Goal: Task Accomplishment & Management: Manage account settings

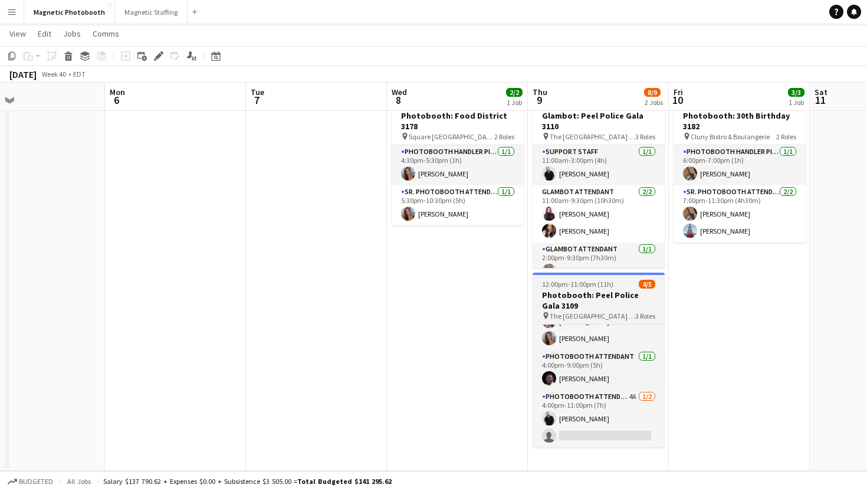
scroll to position [0, 331]
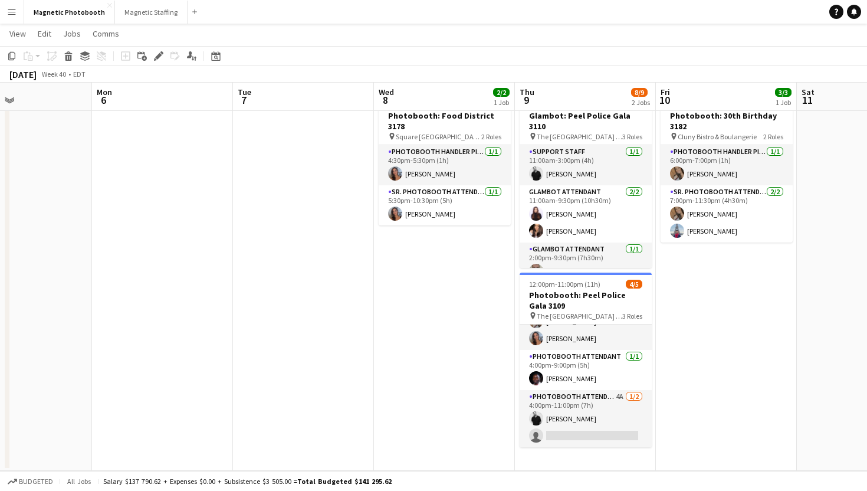
click at [492, 375] on app-date-cell "4:30pm-10:30pm (6h) 2/2 Photobooth: Food District 3178 pin Square One Food Dist…" at bounding box center [444, 279] width 141 height 382
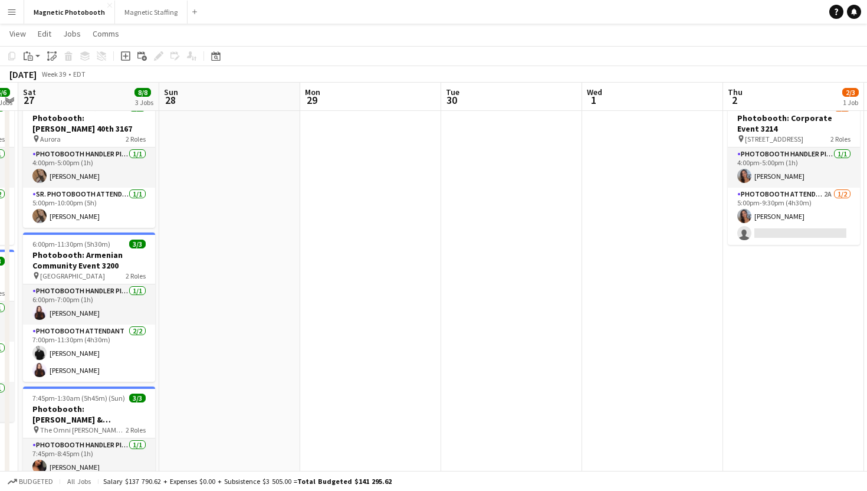
scroll to position [0, 460]
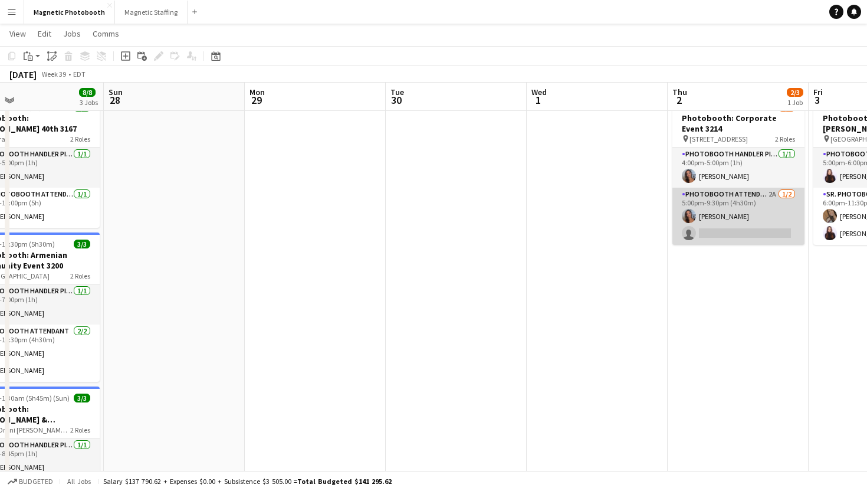
click at [714, 226] on app-card-role "Photobooth Attendant 2A [DATE] 5:00pm-9:30pm (4h30m) [PERSON_NAME] single-neutr…" at bounding box center [738, 215] width 132 height 57
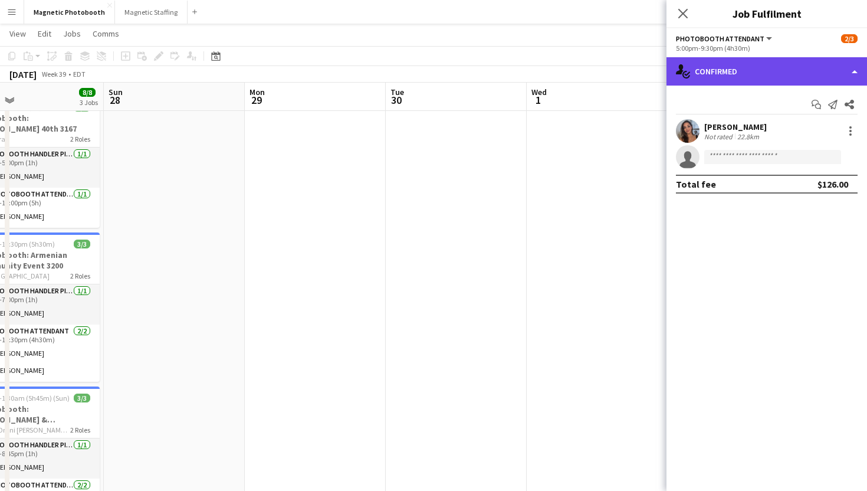
click at [758, 70] on div "single-neutral-actions-check-2 Confirmed" at bounding box center [766, 71] width 200 height 28
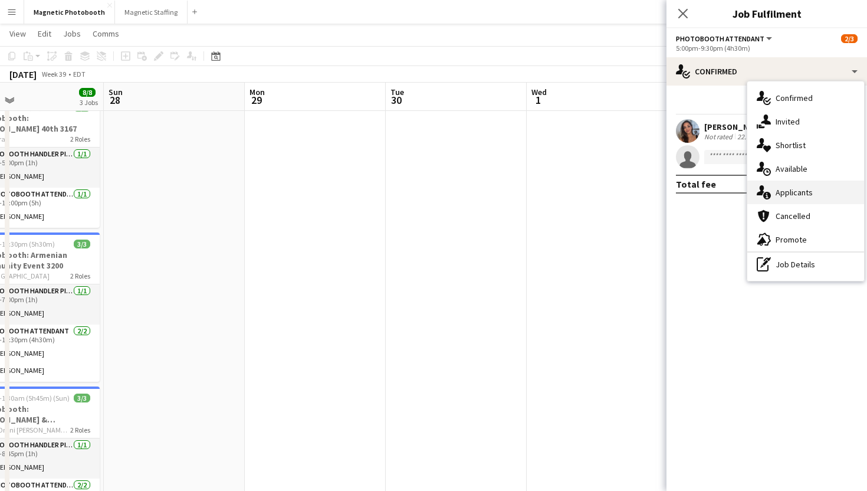
click at [778, 187] on span "Applicants" at bounding box center [793, 192] width 37 height 11
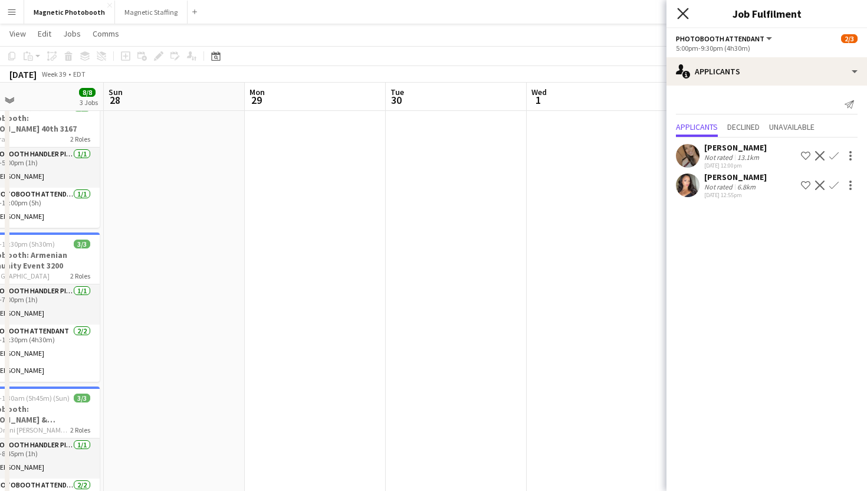
click at [683, 18] on icon "Close pop-in" at bounding box center [682, 13] width 11 height 11
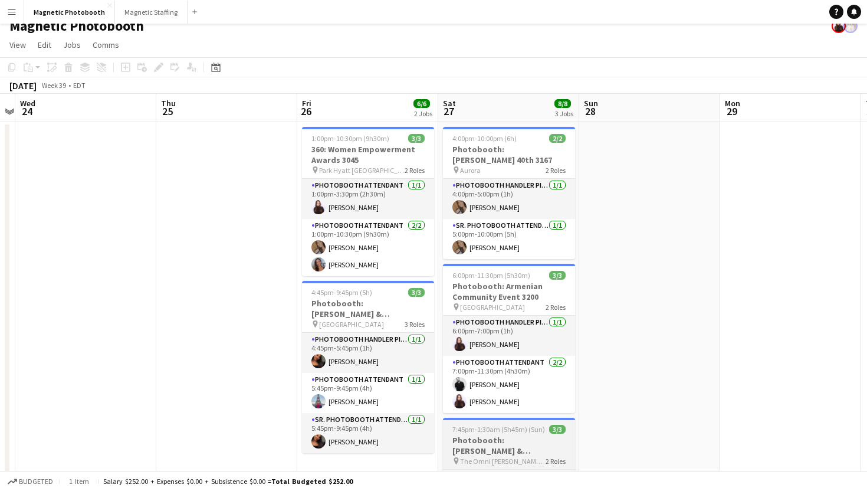
scroll to position [6, 0]
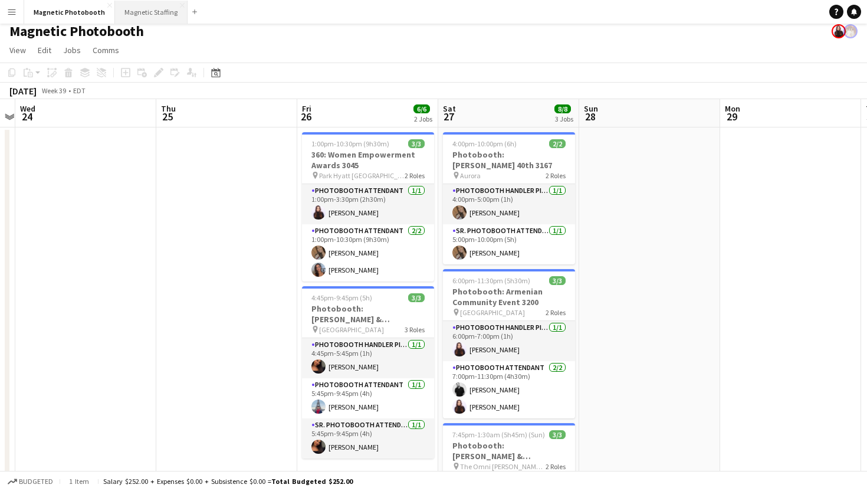
click at [132, 15] on button "Magnetic Staffing Close" at bounding box center [151, 12] width 73 height 23
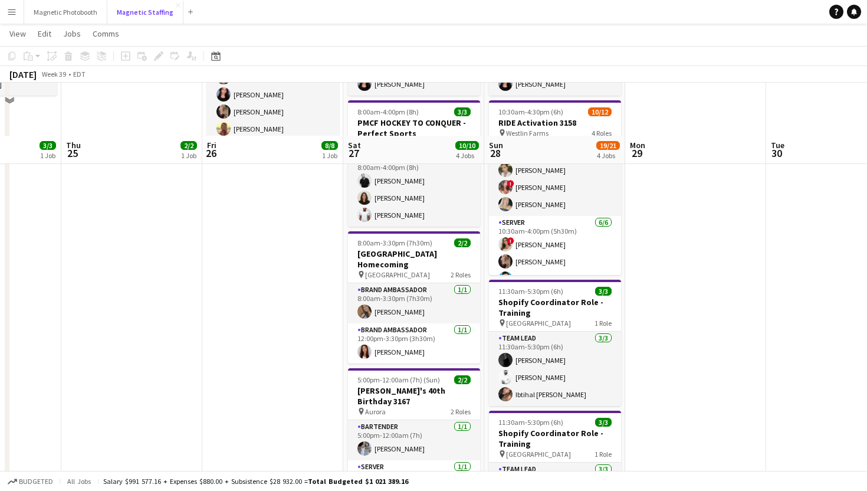
scroll to position [210, 0]
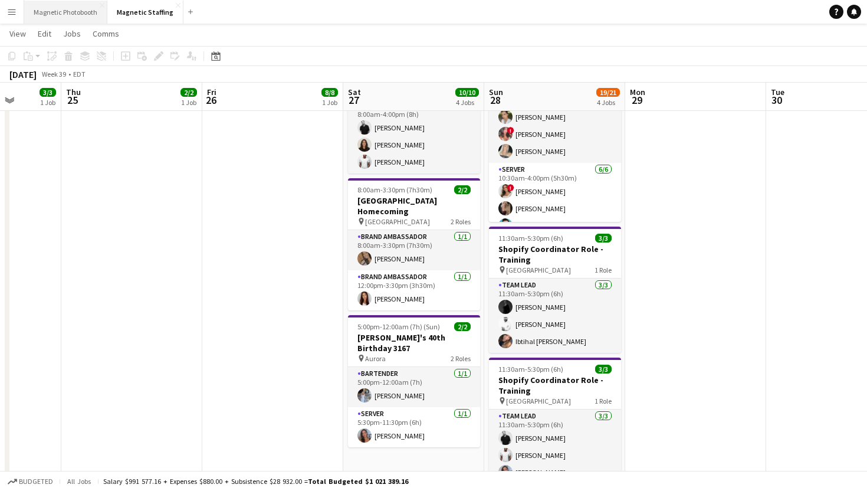
click at [75, 19] on button "Magnetic Photobooth Close" at bounding box center [65, 12] width 83 height 23
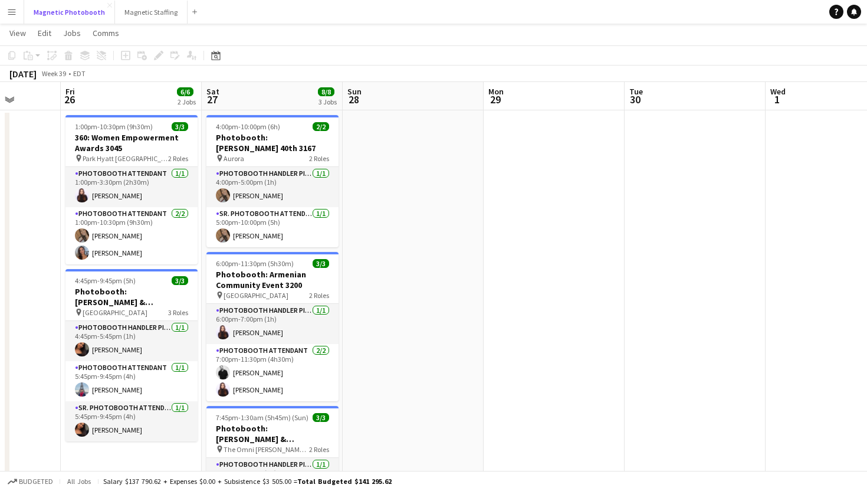
scroll to position [0, 358]
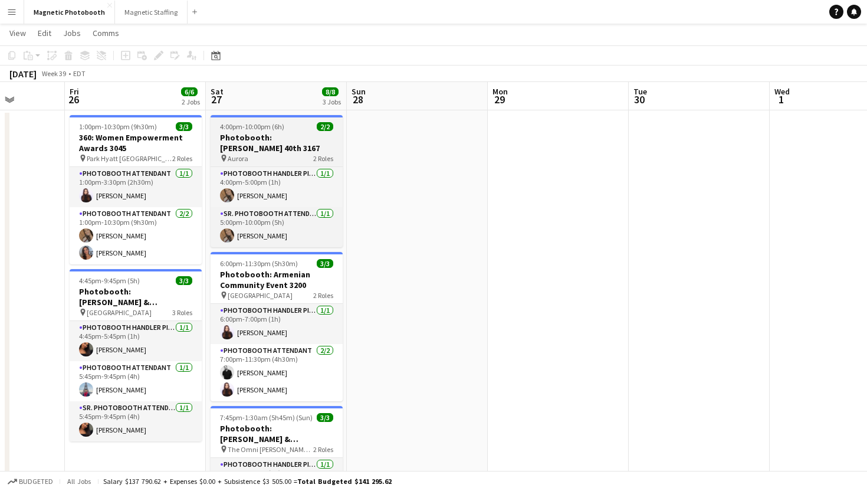
click at [302, 153] on div "pin Aurora 2 Roles" at bounding box center [276, 157] width 132 height 9
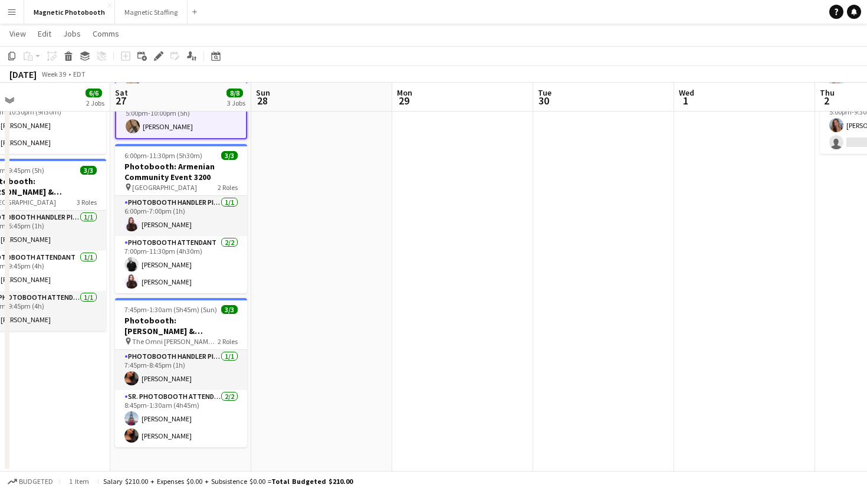
scroll to position [0, 301]
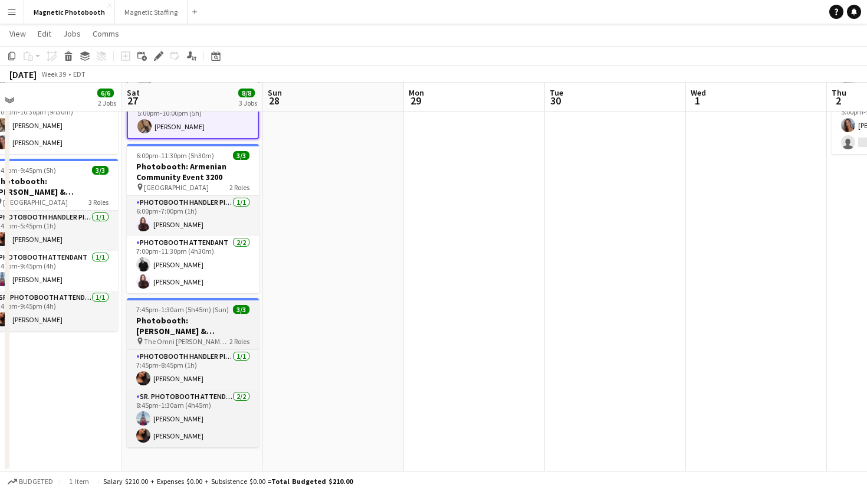
click at [205, 315] on h3 "Photobooth: [PERSON_NAME] & [PERSON_NAME]'s Wedding 3136" at bounding box center [193, 325] width 132 height 21
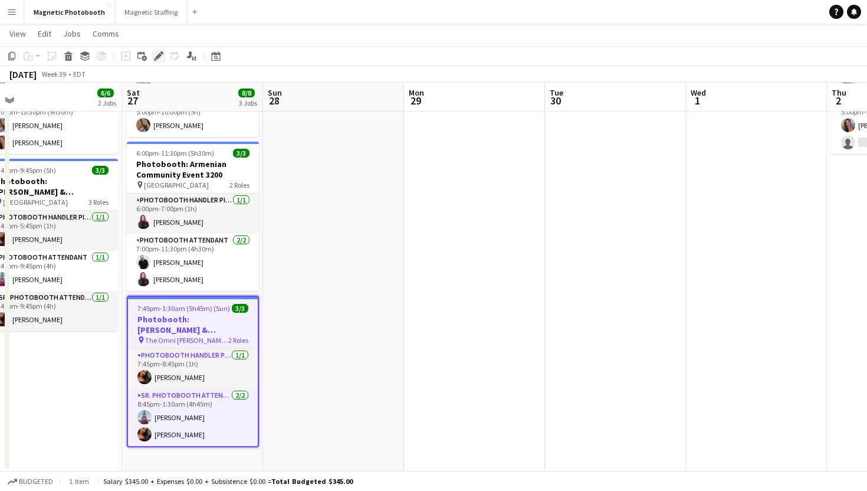
click at [153, 61] on div "Edit" at bounding box center [159, 56] width 14 height 14
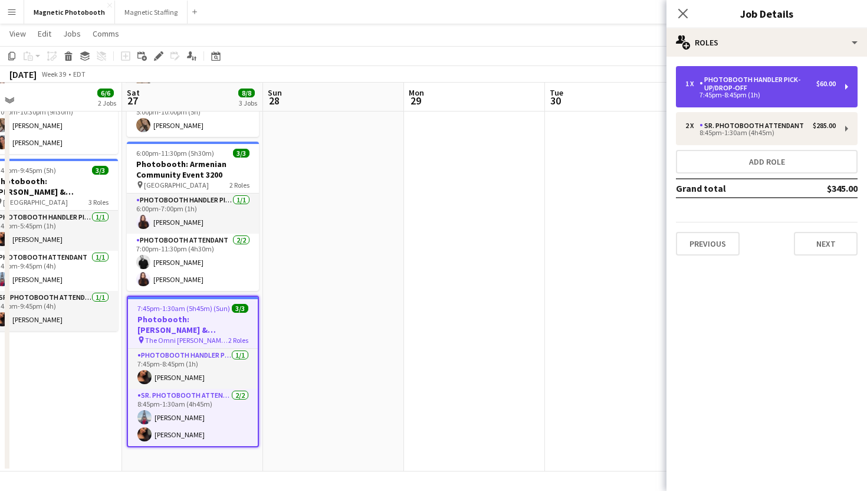
click at [705, 99] on div "1 x Photobooth Handler Pick-Up/Drop-Off $60.00 7:45pm-8:45pm (1h)" at bounding box center [767, 86] width 182 height 41
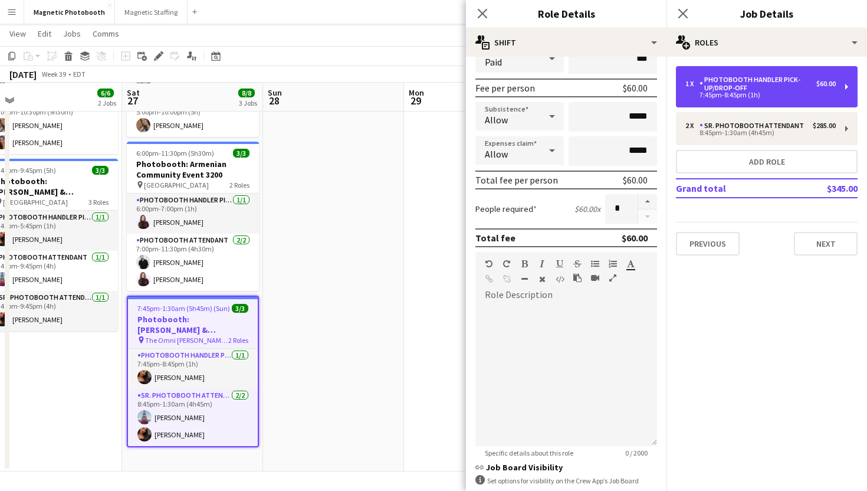
scroll to position [194, 0]
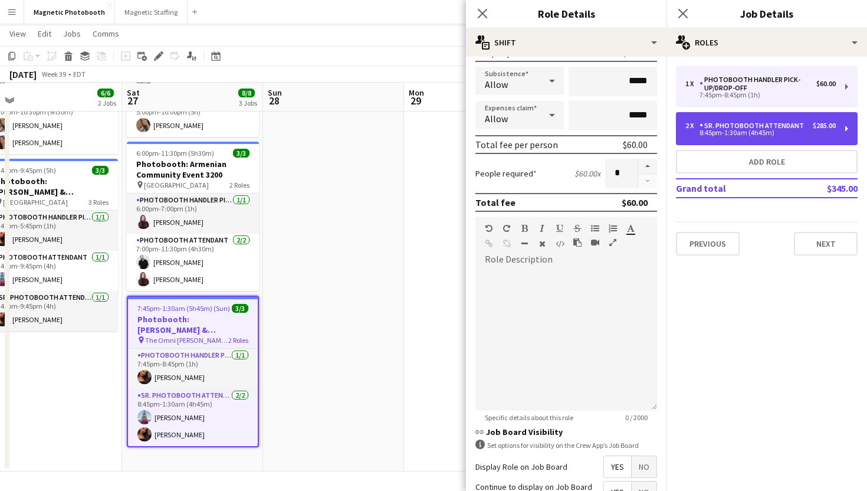
click at [690, 126] on div "2 x" at bounding box center [692, 125] width 14 height 8
type input "**********"
type input "*****"
type input "******"
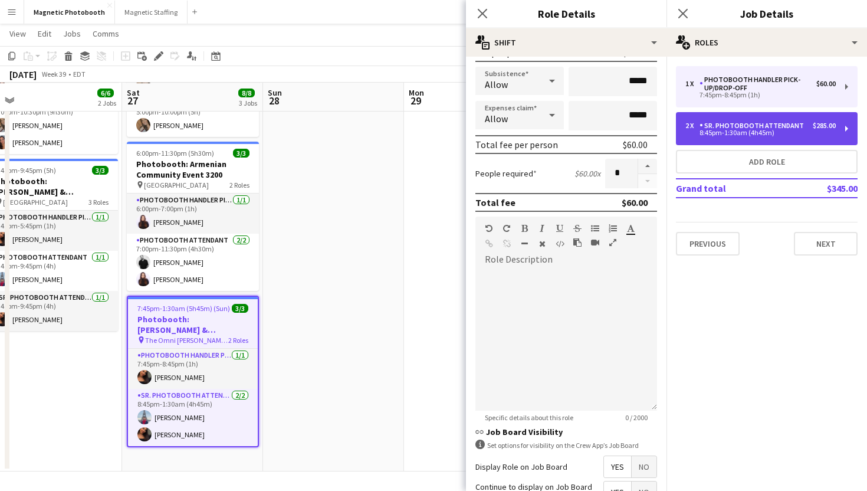
type input "*"
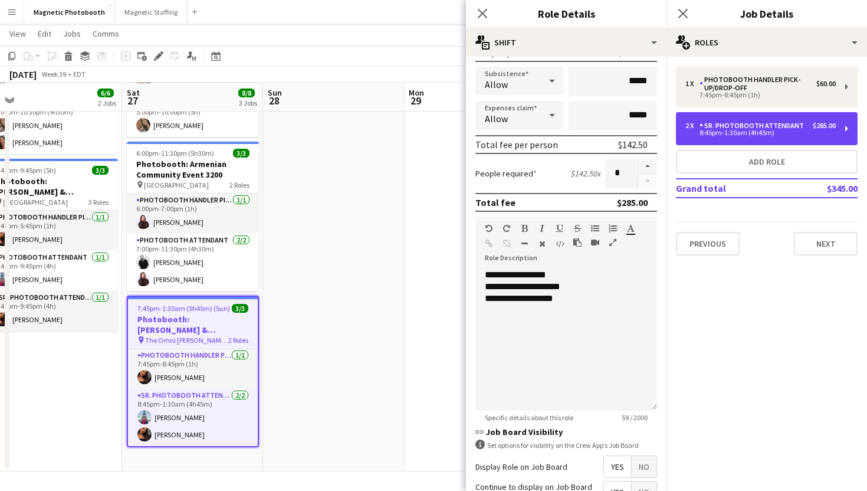
scroll to position [206, 0]
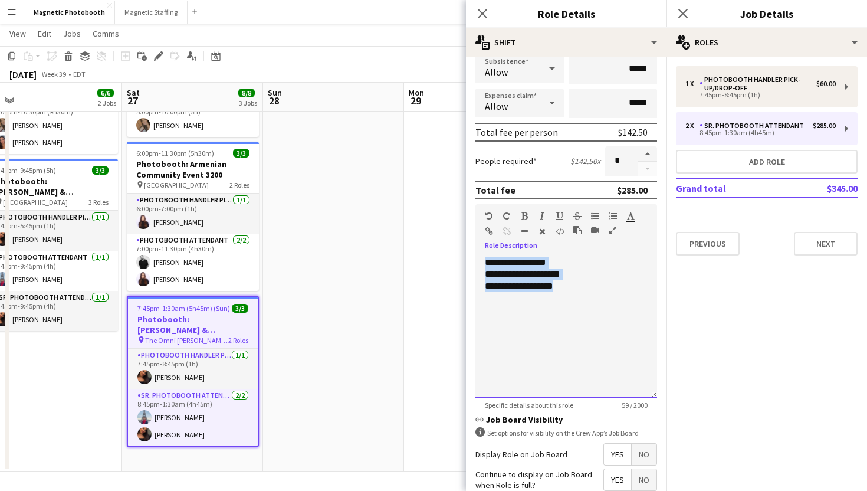
drag, startPoint x: 581, startPoint y: 290, endPoint x: 464, endPoint y: 240, distance: 127.6
click at [464, 240] on body "Menu Boards Boards Boards All jobs Status Workforce Workforce My Workforce Recr…" at bounding box center [433, 179] width 867 height 623
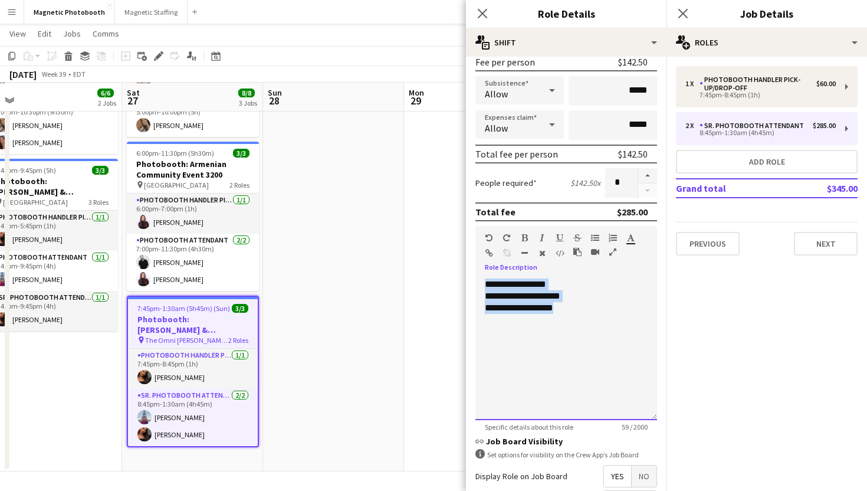
scroll to position [292, 0]
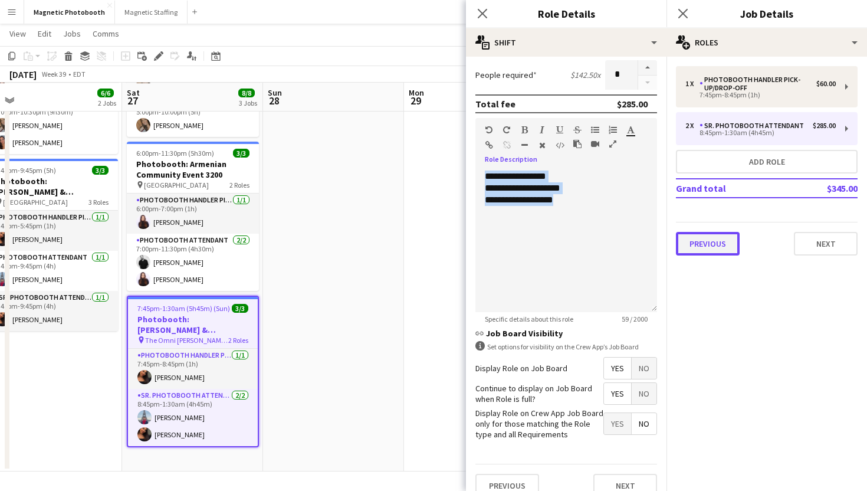
click at [723, 242] on button "Previous" at bounding box center [708, 244] width 64 height 24
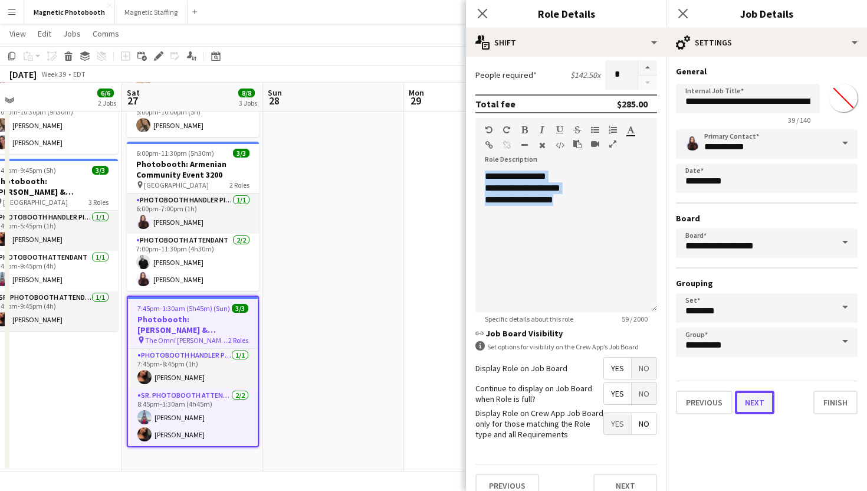
click at [743, 409] on button "Next" at bounding box center [755, 402] width 40 height 24
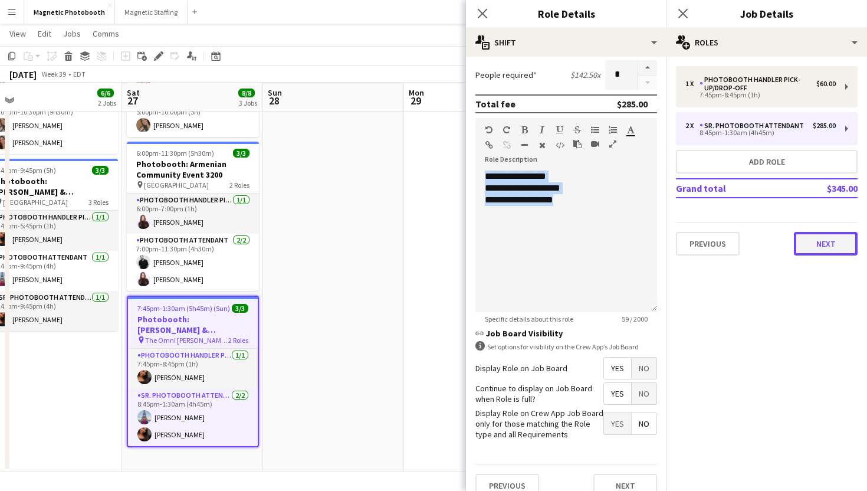
click at [827, 233] on button "Next" at bounding box center [826, 244] width 64 height 24
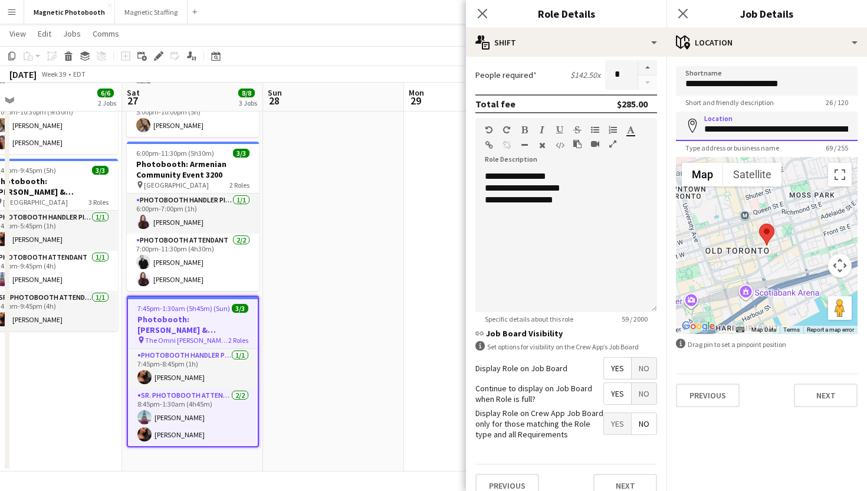
click at [785, 126] on input "**********" at bounding box center [767, 125] width 182 height 29
click at [487, 11] on icon "Close pop-in" at bounding box center [481, 13] width 11 height 11
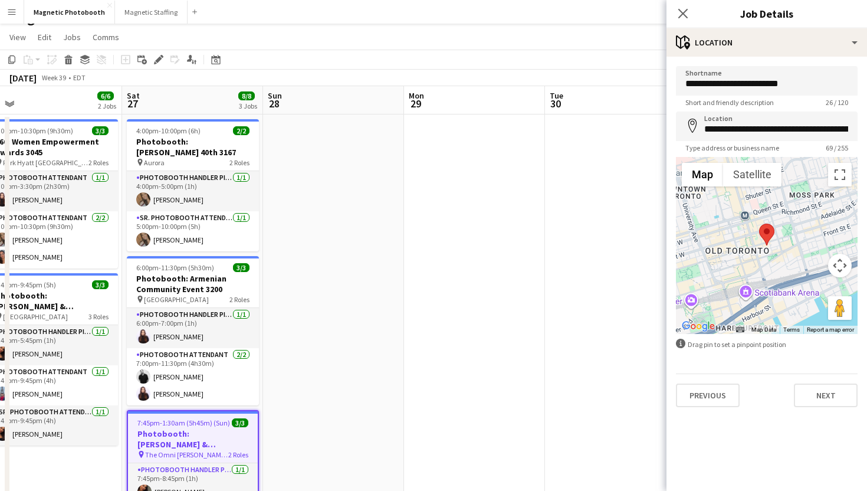
scroll to position [0, 0]
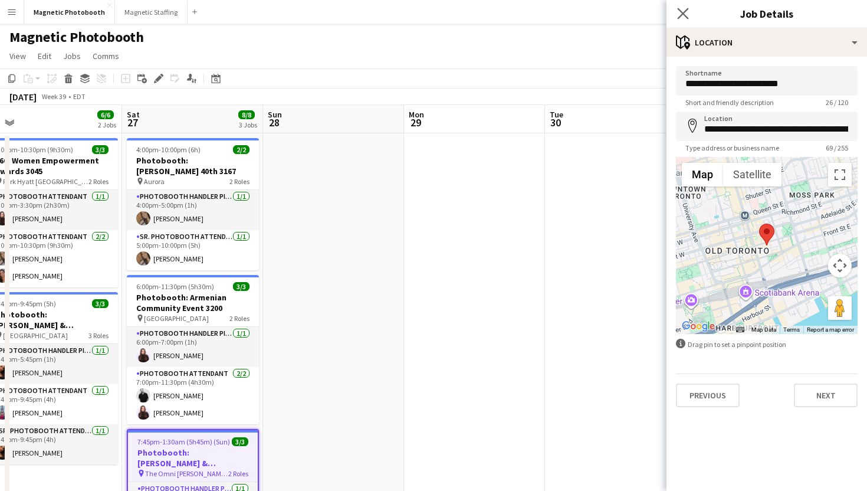
click at [689, 18] on app-icon "Close pop-in" at bounding box center [682, 13] width 17 height 17
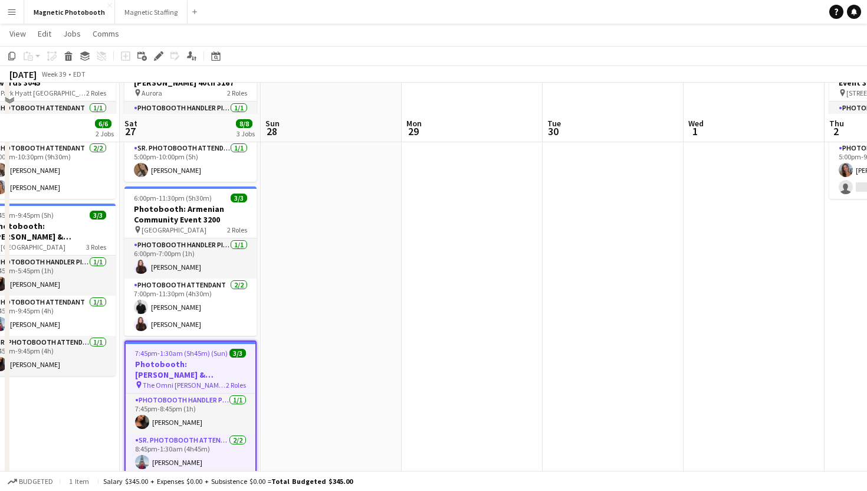
scroll to position [84, 0]
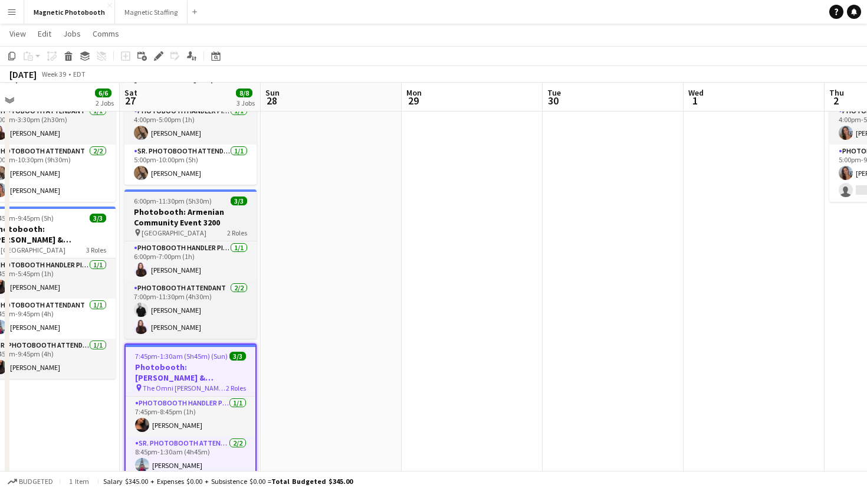
click at [210, 206] on h3 "Photobooth: Armenian Community Event 3200" at bounding box center [190, 216] width 132 height 21
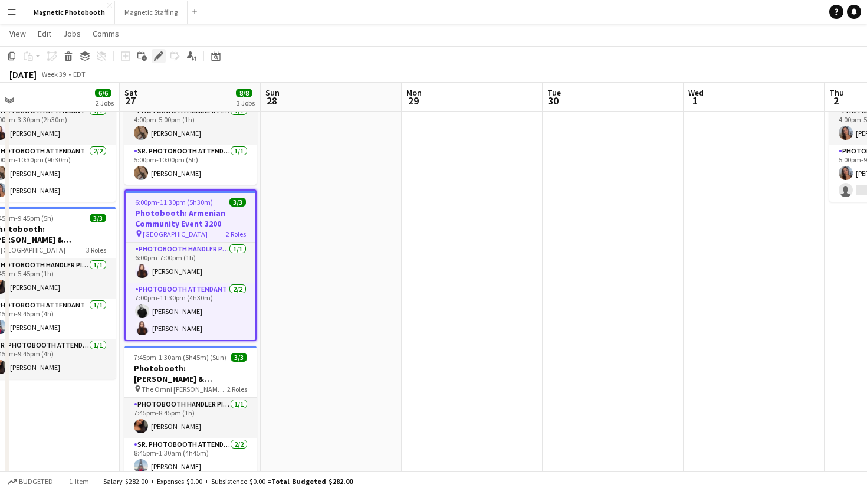
click at [161, 55] on icon "Edit" at bounding box center [158, 55] width 9 height 9
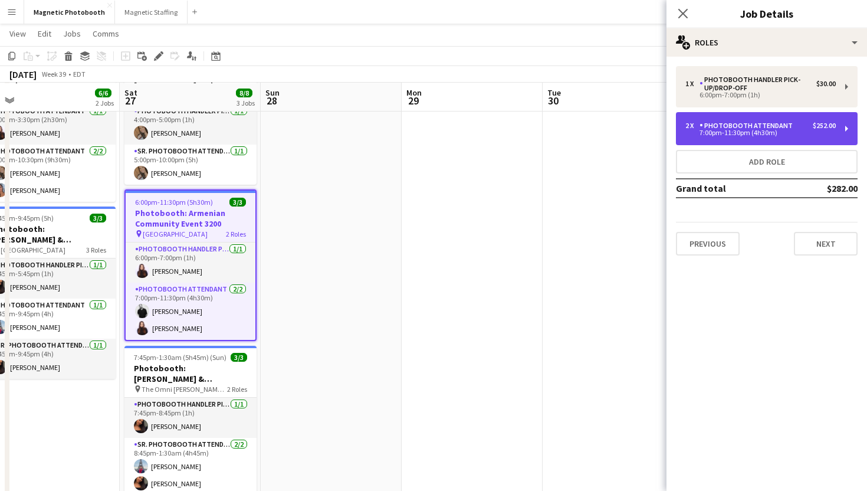
click at [739, 122] on div "Photobooth Attendant" at bounding box center [748, 125] width 98 height 8
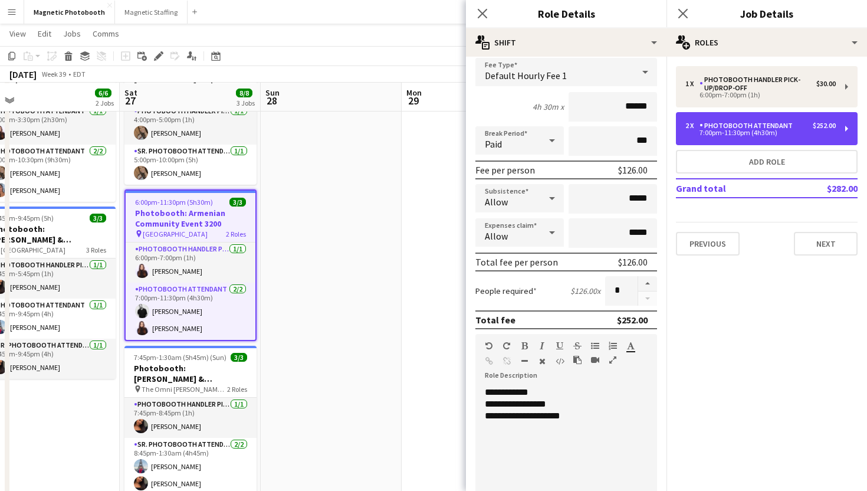
scroll to position [121, 0]
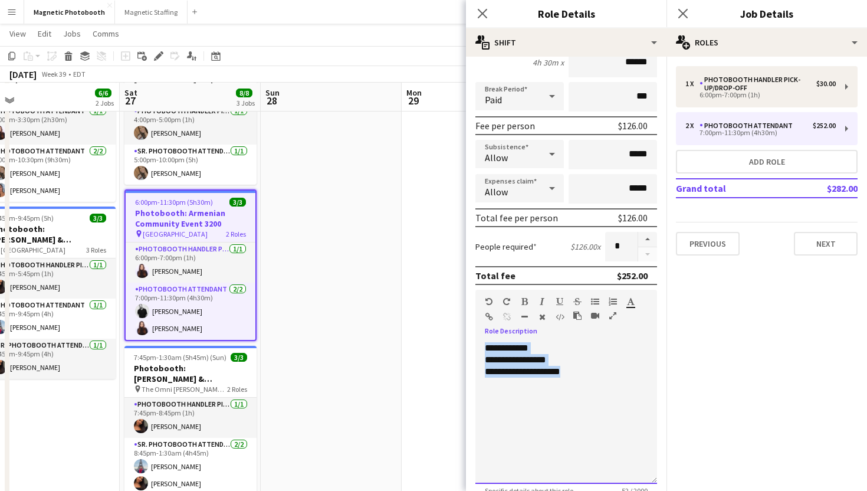
drag, startPoint x: 589, startPoint y: 388, endPoint x: 482, endPoint y: 351, distance: 113.0
click at [482, 351] on div "**********" at bounding box center [566, 413] width 182 height 142
copy div "**********"
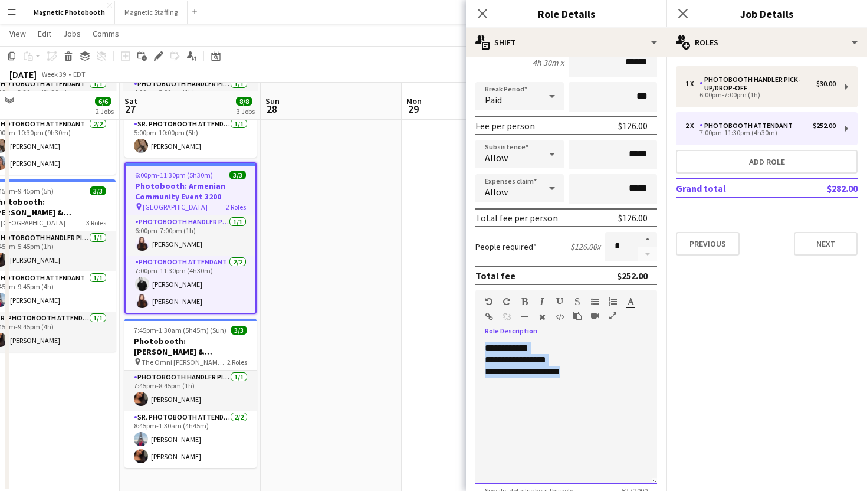
scroll to position [132, 0]
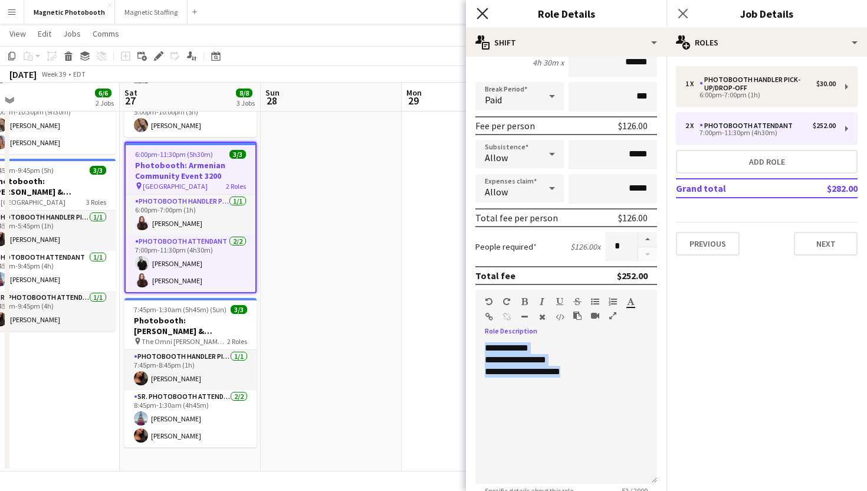
click at [480, 15] on icon at bounding box center [481, 13] width 11 height 11
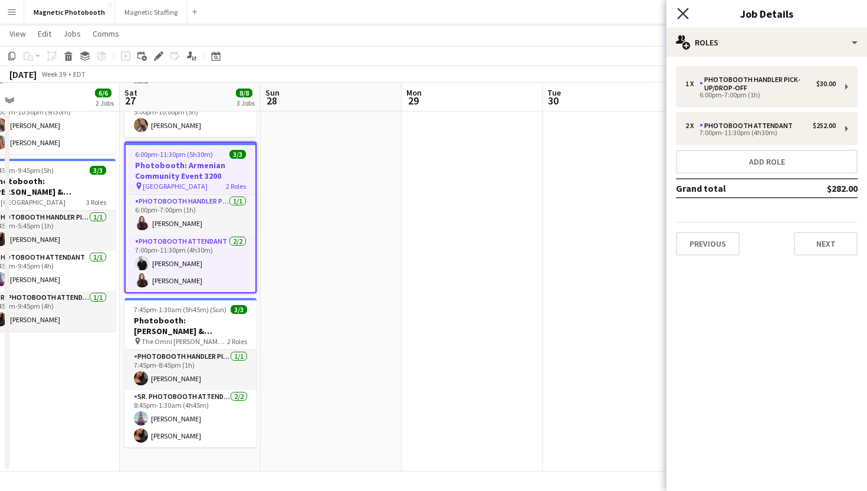
click at [680, 14] on icon "Close pop-in" at bounding box center [682, 13] width 11 height 11
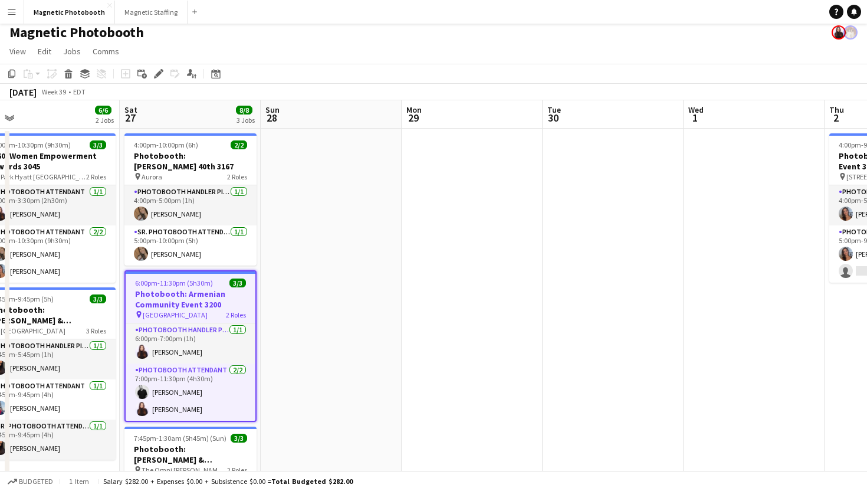
scroll to position [0, 0]
